Goal: Task Accomplishment & Management: Use online tool/utility

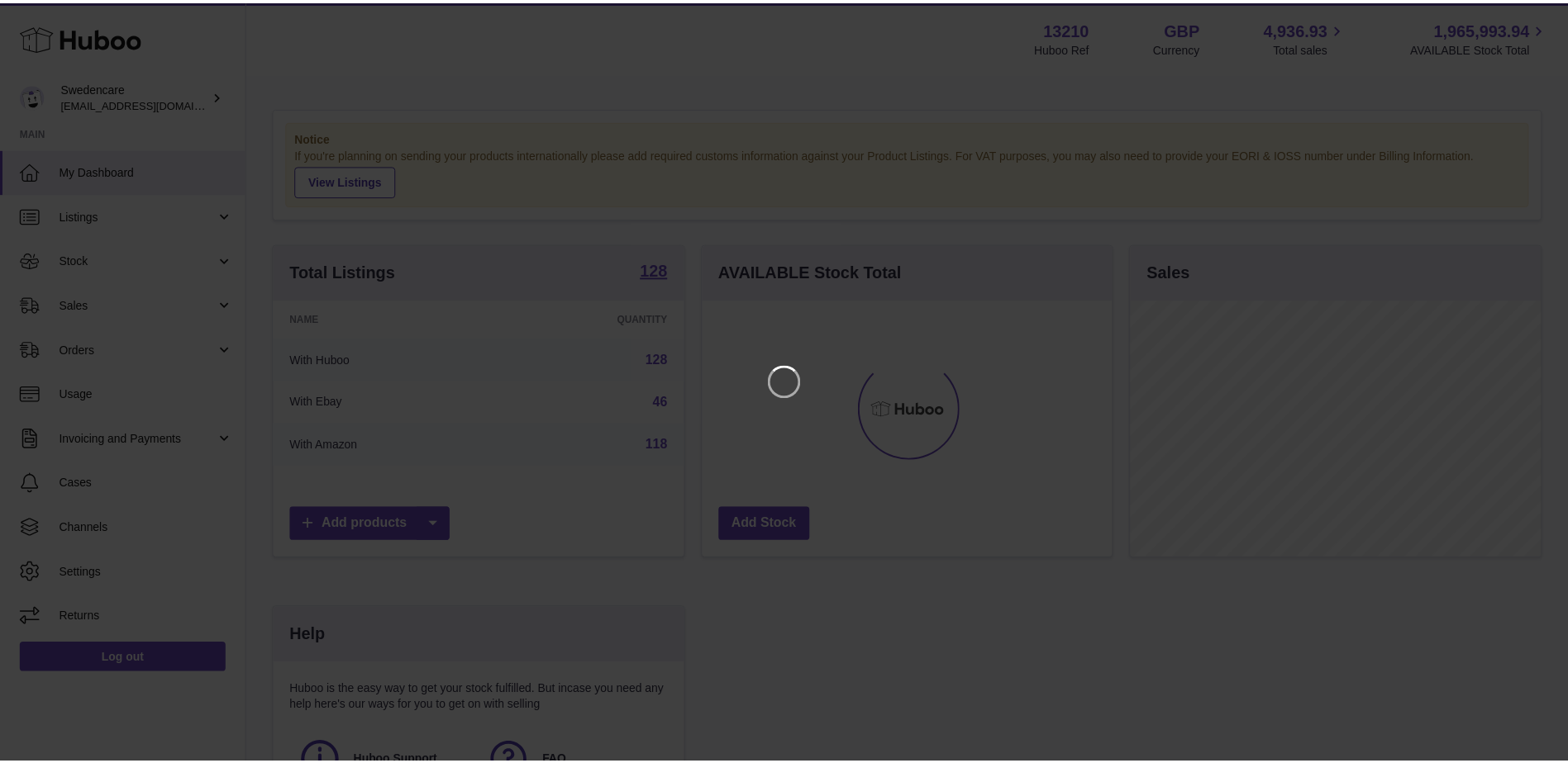
scroll to position [257, 413]
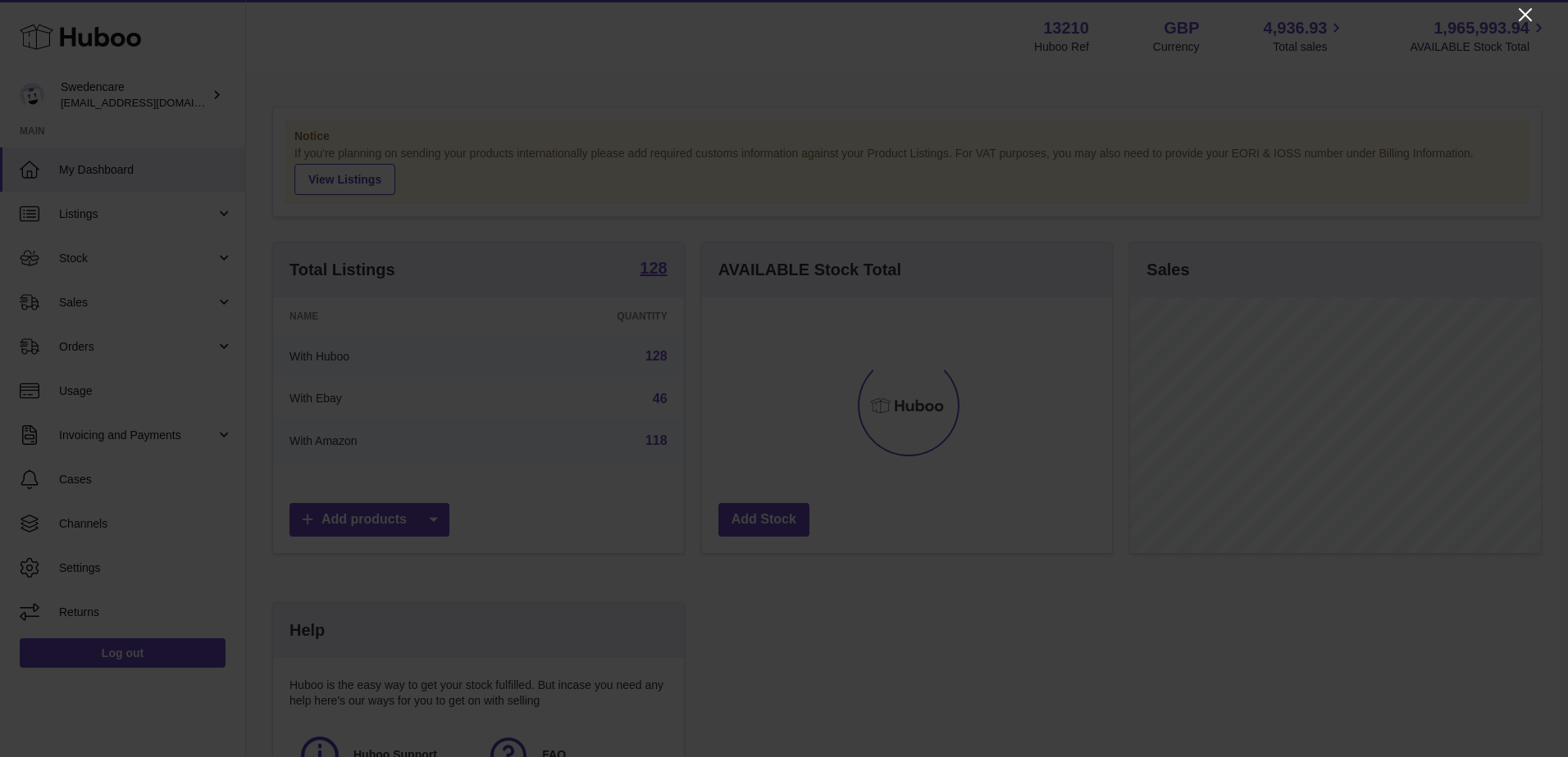
click at [1521, 16] on icon "Close" at bounding box center [1526, 15] width 20 height 20
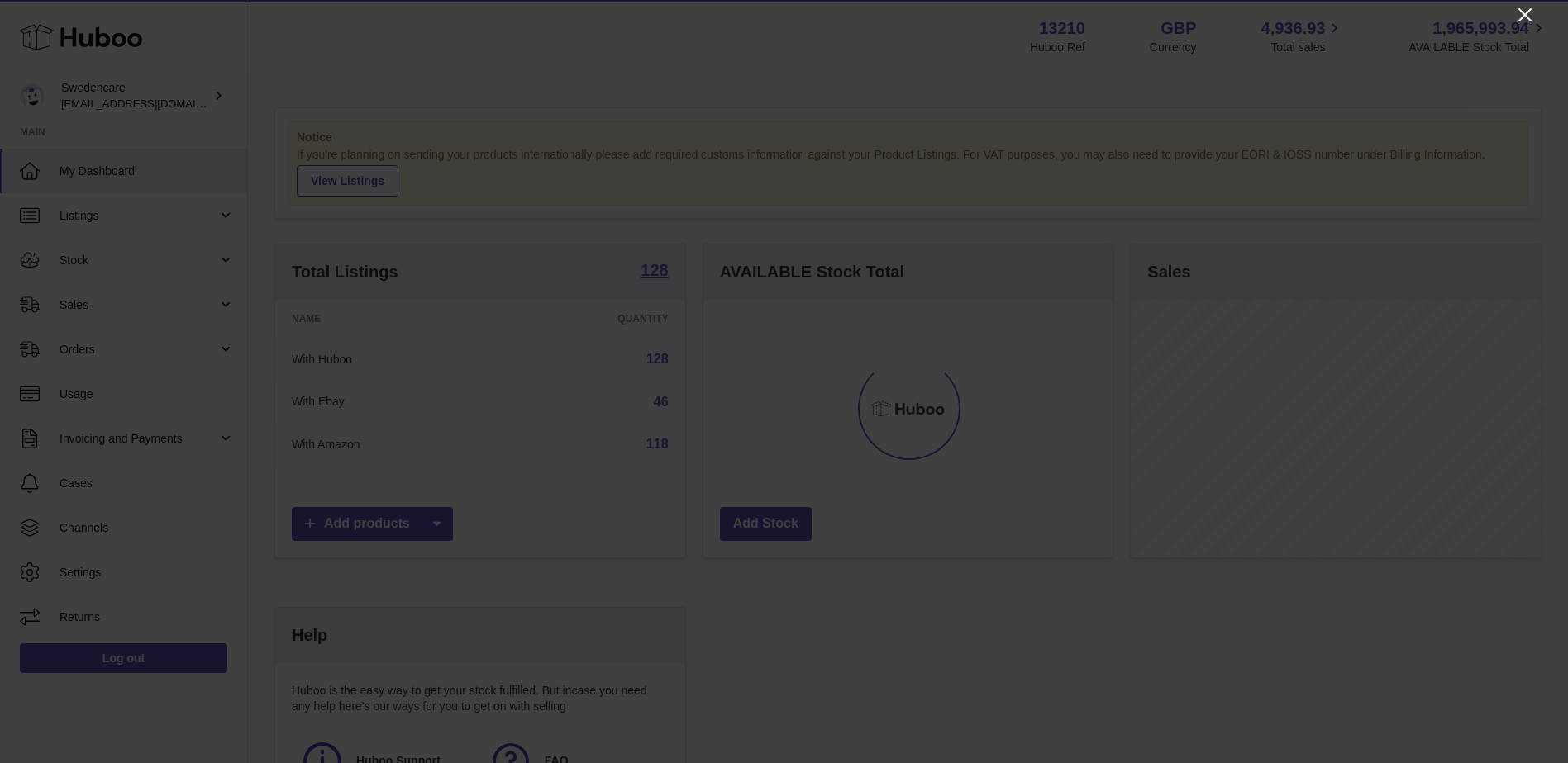
scroll to position [825979, 825971]
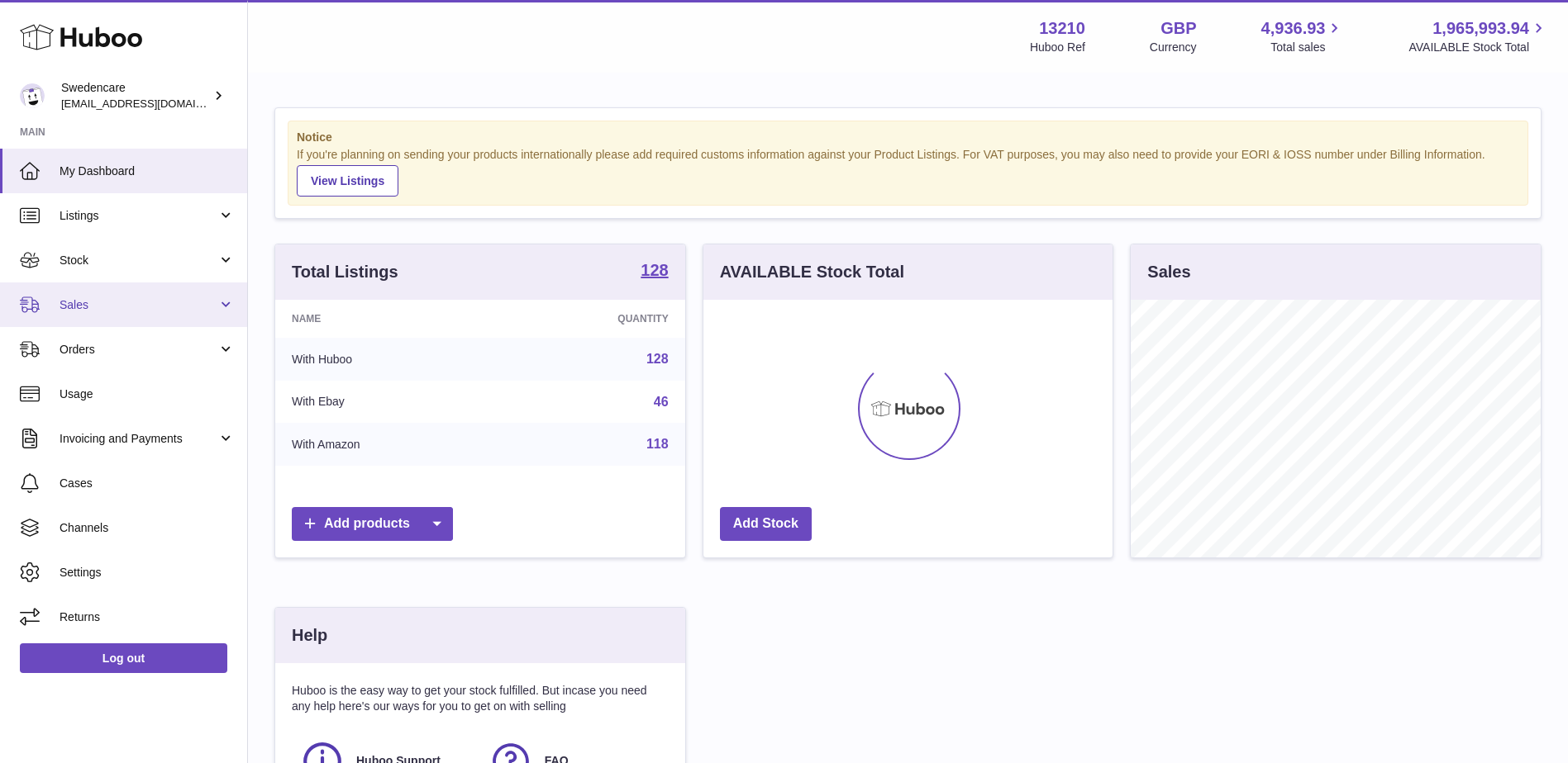
click at [120, 311] on span "Sales" at bounding box center [138, 305] width 158 height 16
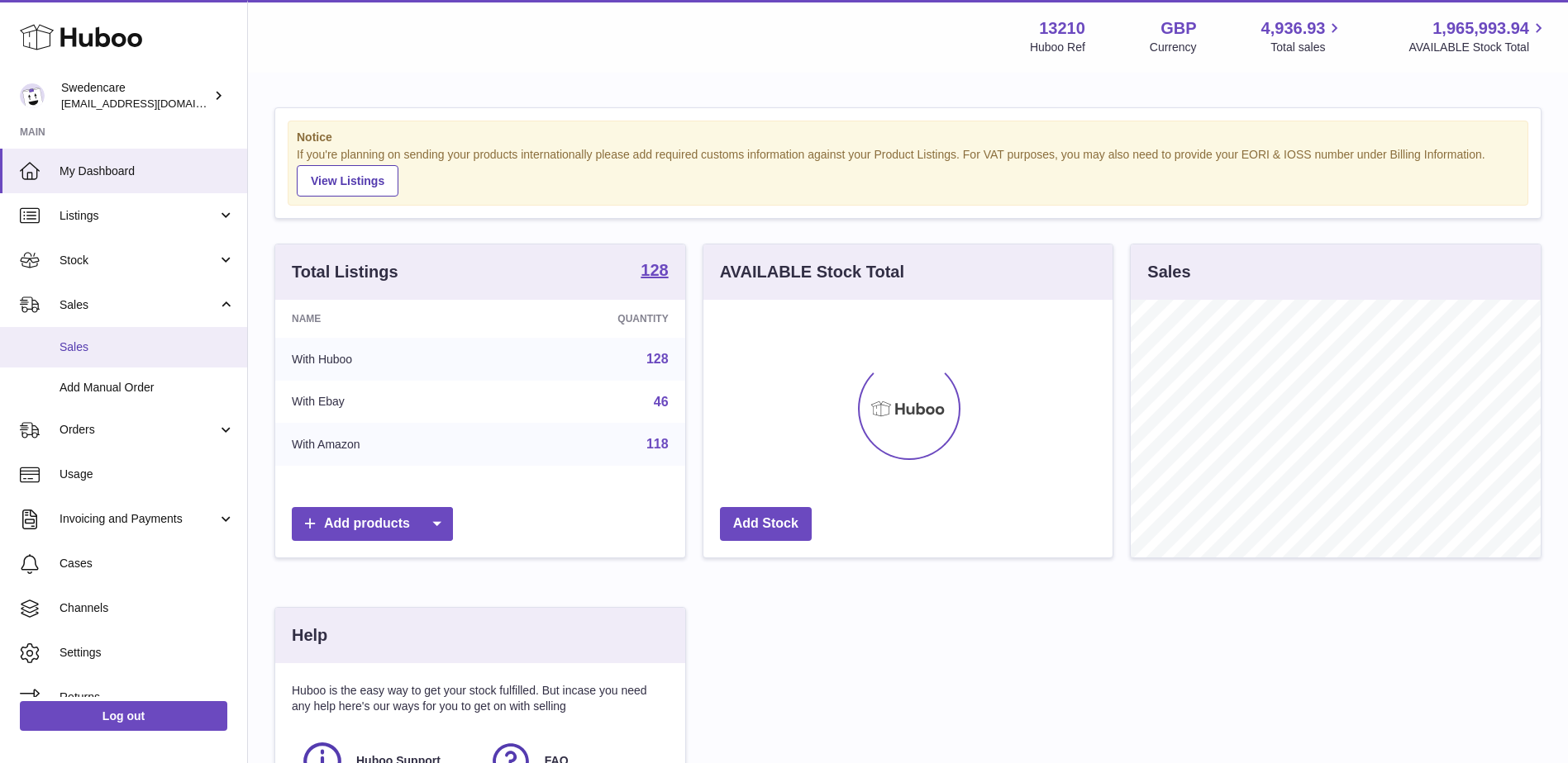
click at [120, 343] on span "Sales" at bounding box center [147, 348] width 175 height 16
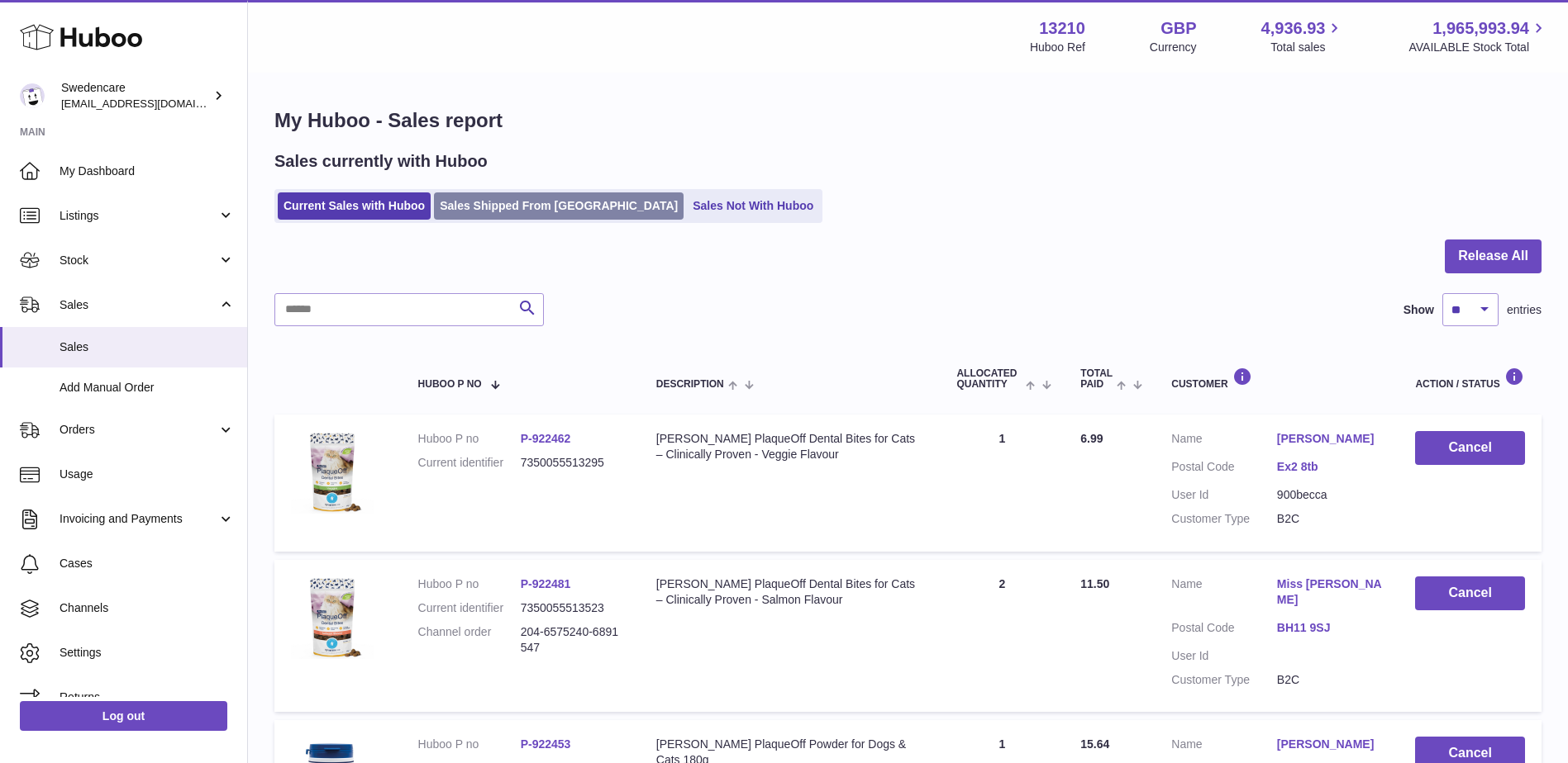
click at [523, 208] on link "Sales Shipped From [GEOGRAPHIC_DATA]" at bounding box center [558, 206] width 249 height 27
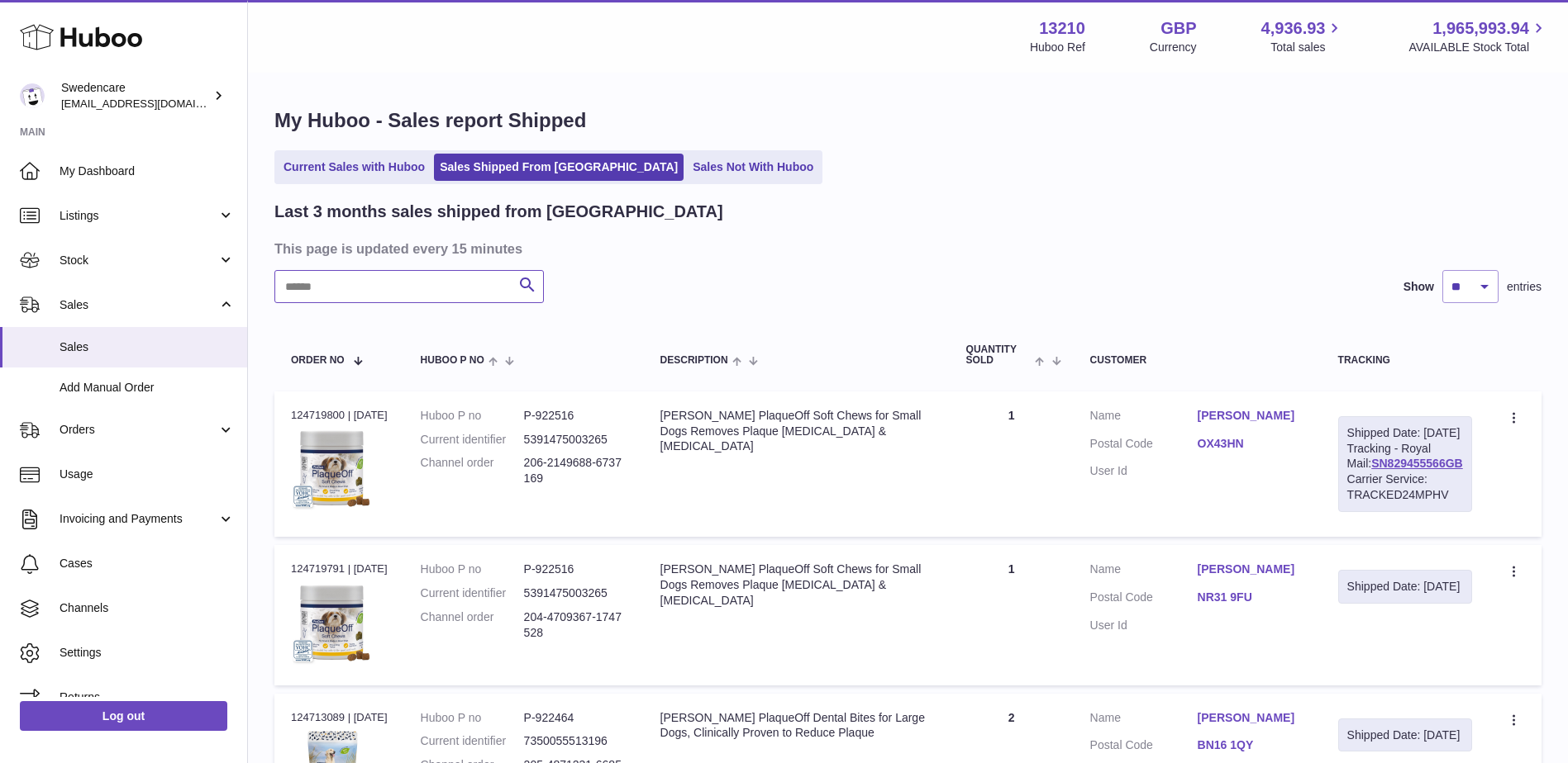
click at [441, 296] on input "text" at bounding box center [408, 286] width 269 height 33
paste input "**********"
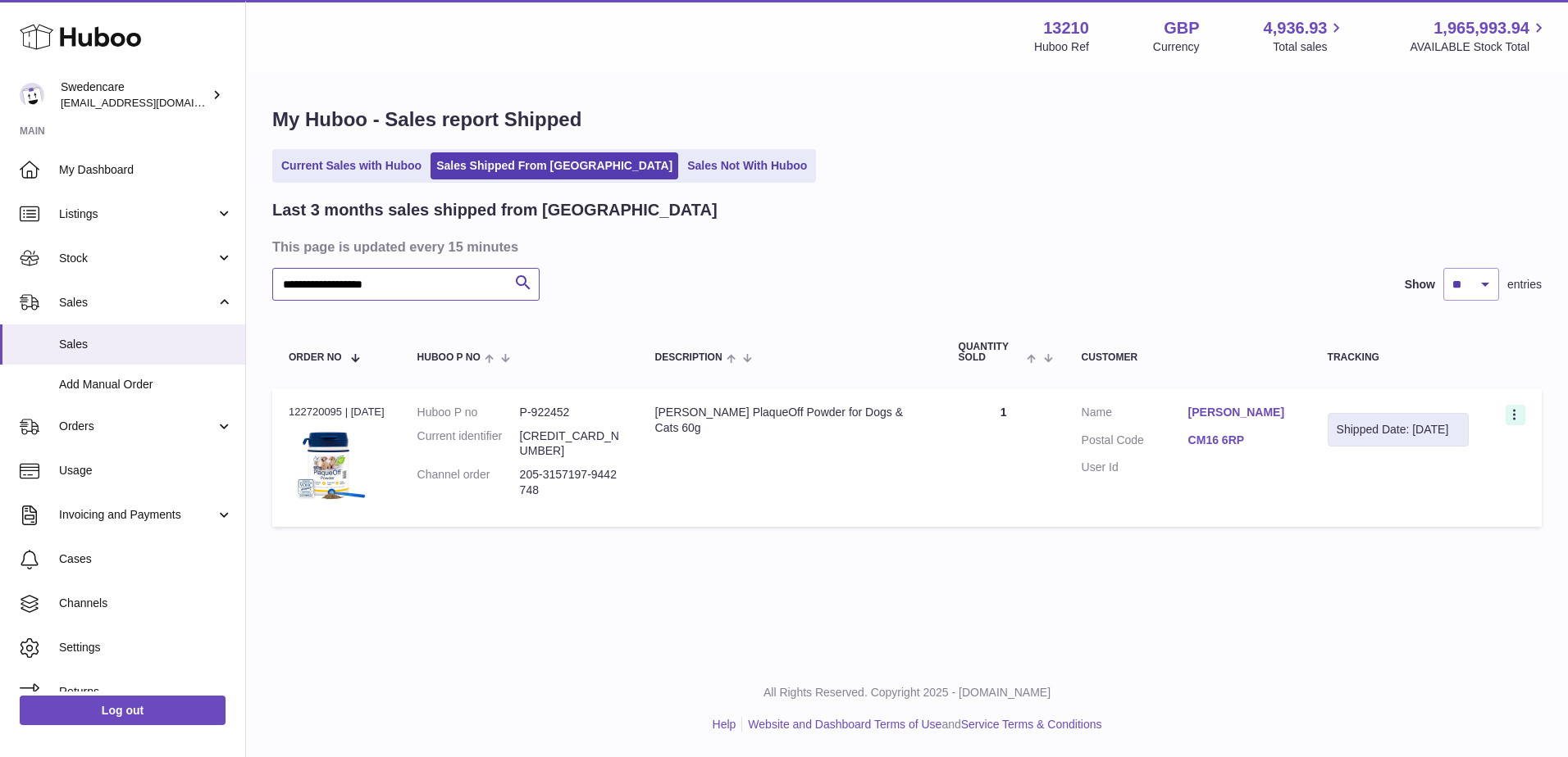
type input "**********"
click at [1520, 413] on icon at bounding box center [1516, 416] width 19 height 17
click at [1442, 489] on li "Duplicate Order" at bounding box center [1444, 487] width 164 height 35
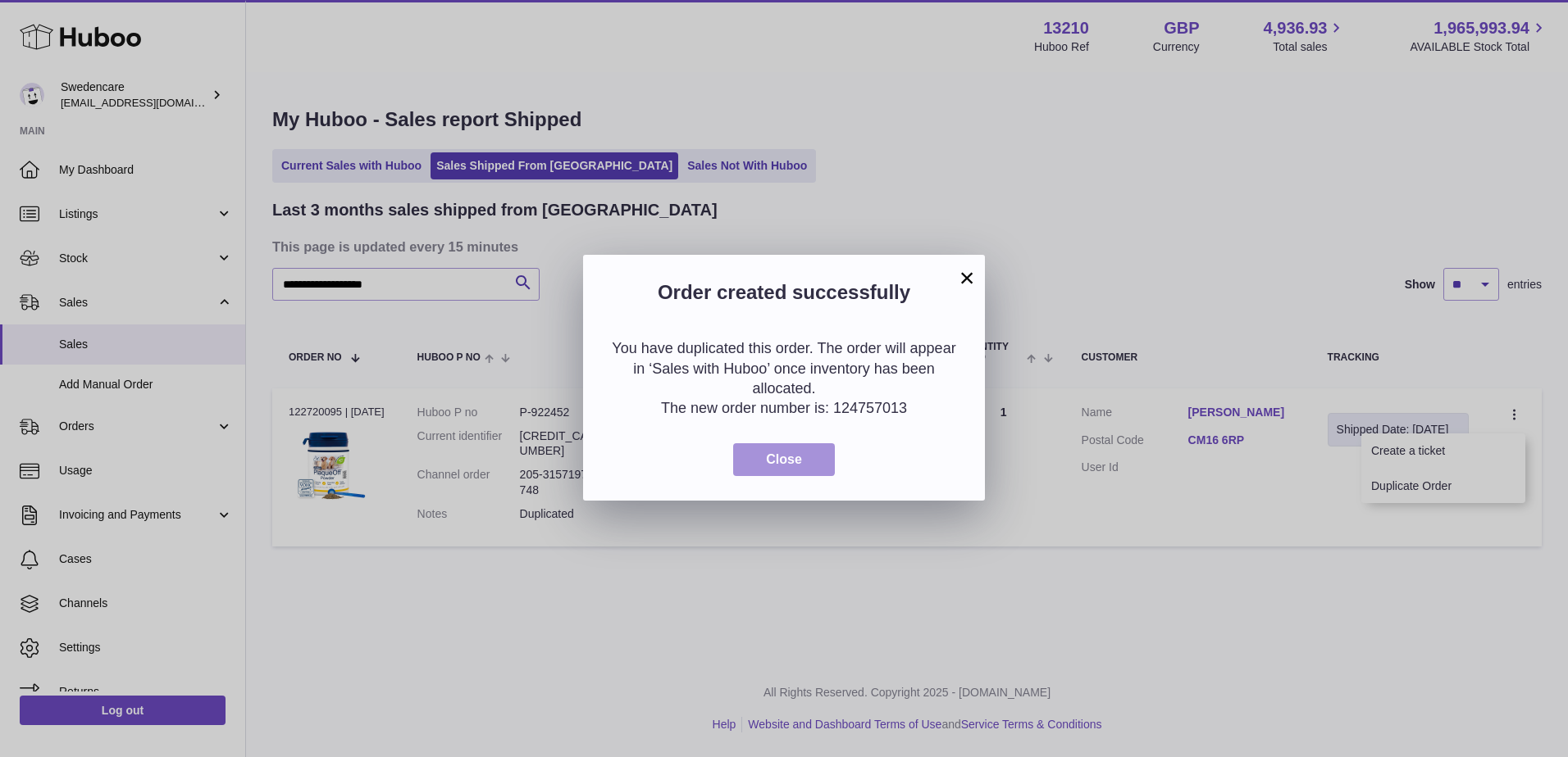
click at [782, 458] on span "Close" at bounding box center [784, 459] width 36 height 14
